Goal: Find specific page/section: Find specific page/section

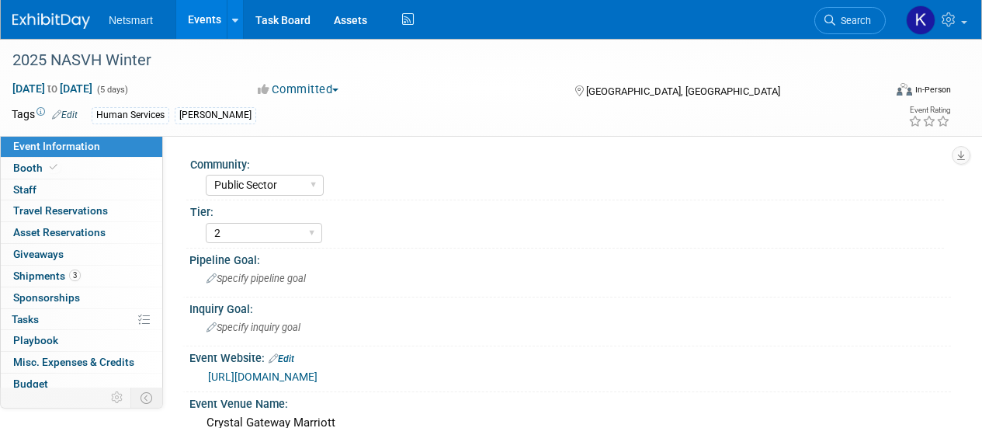
select select "Public Sector"
select select "2"
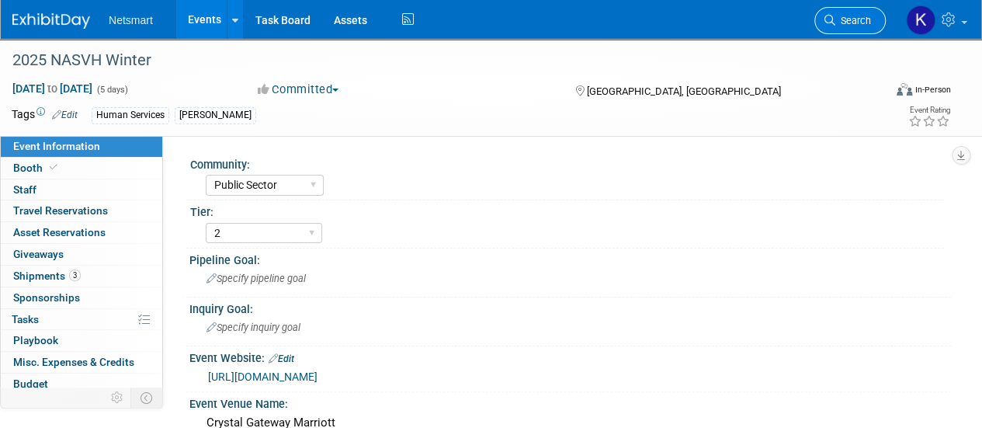
click at [841, 19] on span "Search" at bounding box center [853, 21] width 36 height 12
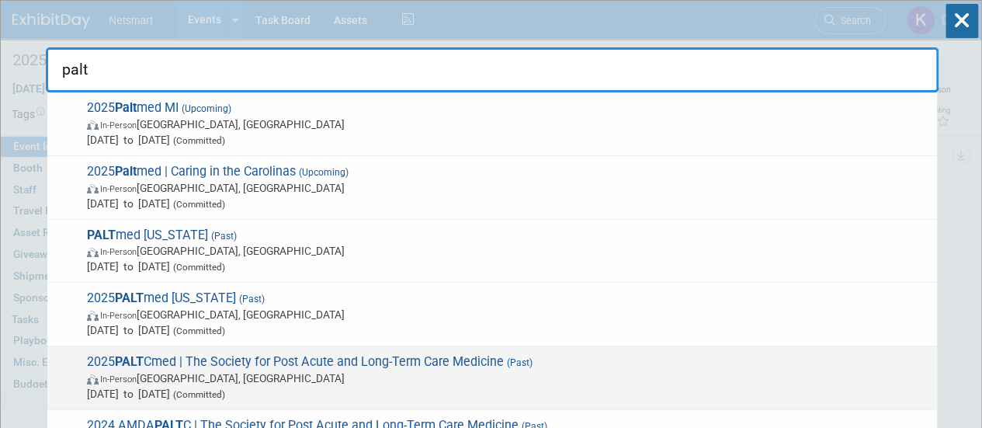
type input "palt"
click at [259, 373] on span "In-Person [GEOGRAPHIC_DATA], [GEOGRAPHIC_DATA]" at bounding box center [508, 378] width 842 height 16
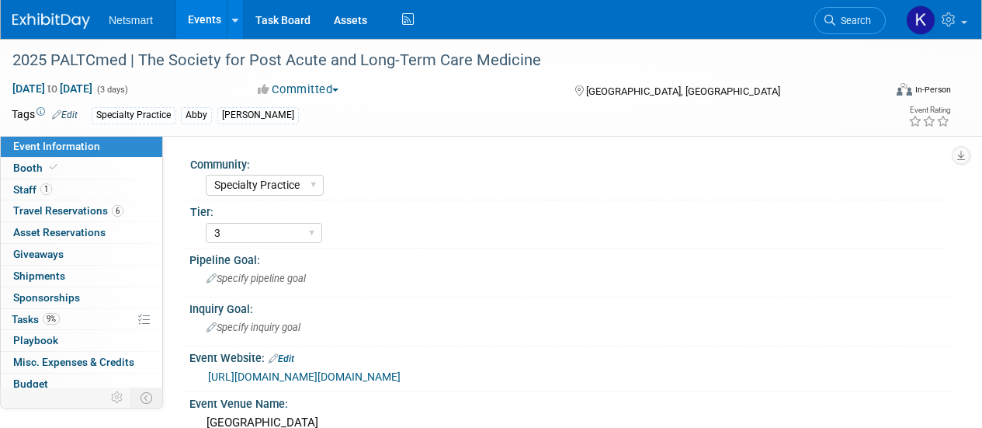
select select "Specialty Practice"
select select "3"
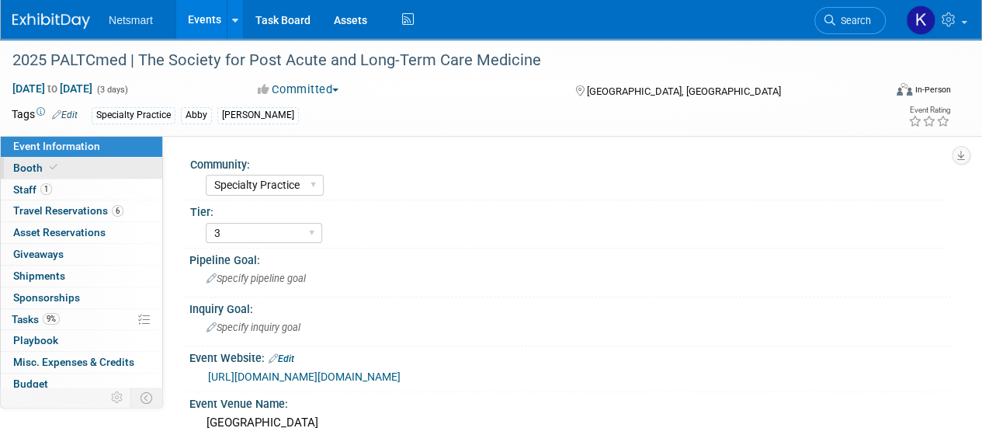
click at [88, 165] on link "Booth" at bounding box center [81, 168] width 161 height 21
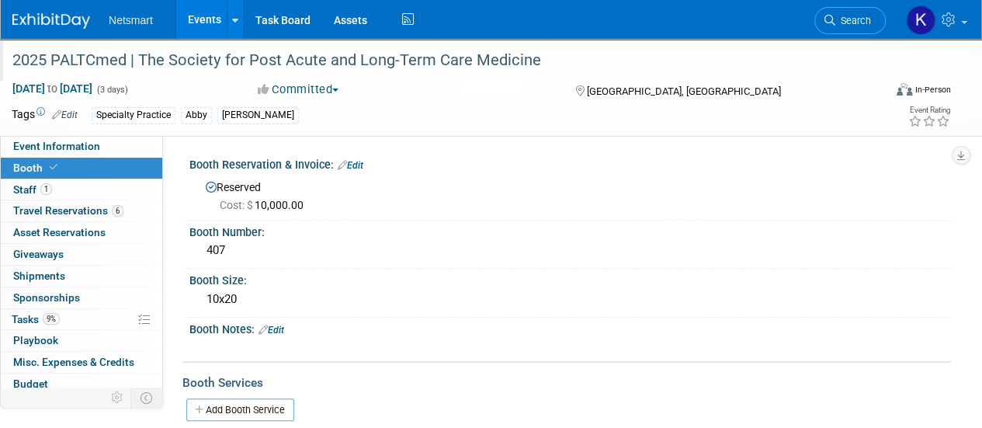
click at [266, 54] on div "2025 PALTCmed | The Society for Post Acute and Long-Term Care Medicine" at bounding box center [439, 61] width 864 height 28
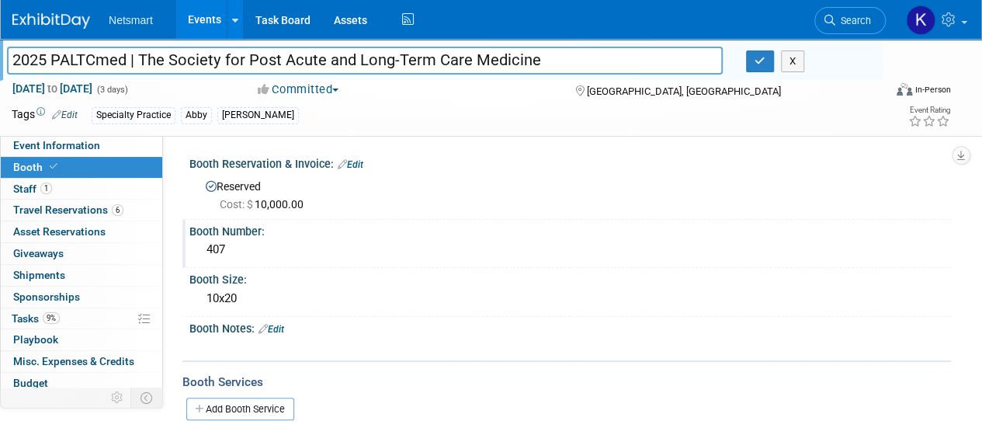
click at [325, 257] on div "407" at bounding box center [570, 250] width 738 height 24
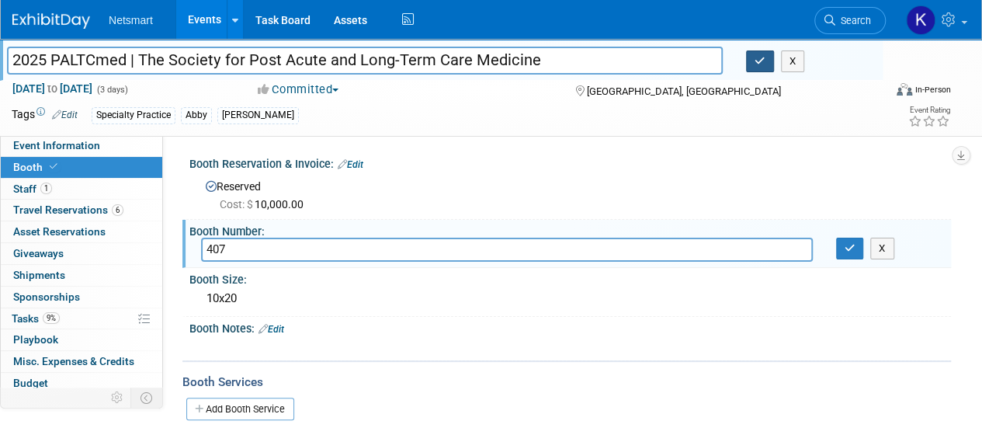
click at [761, 71] on button "button" at bounding box center [760, 61] width 28 height 22
